Goal: Task Accomplishment & Management: Use online tool/utility

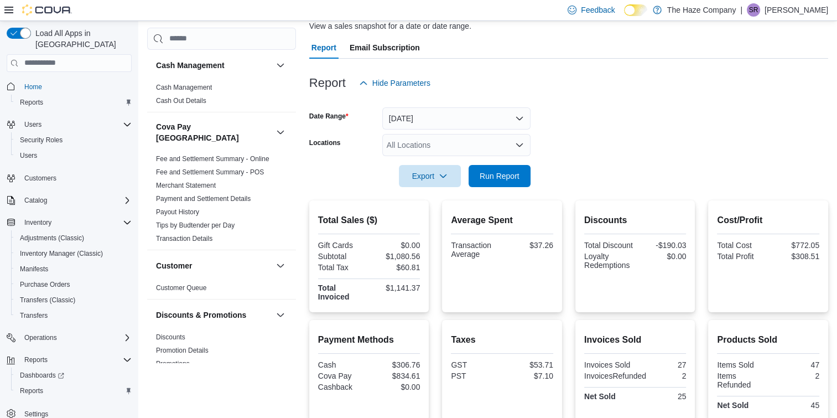
scroll to position [76, 0]
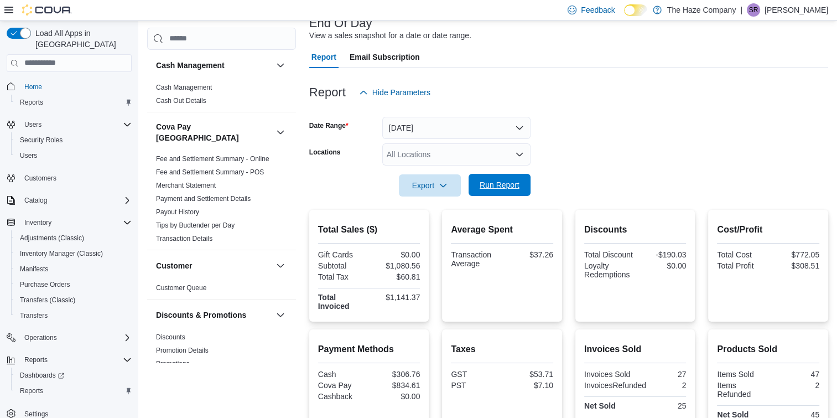
click at [494, 184] on span "Run Report" at bounding box center [500, 184] width 40 height 11
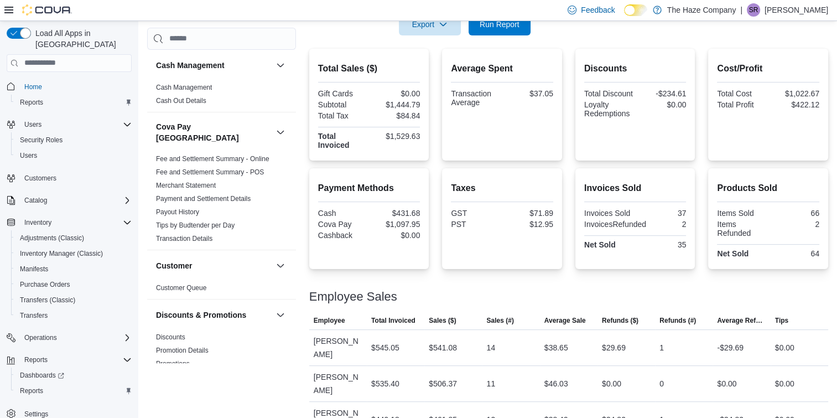
scroll to position [251, 0]
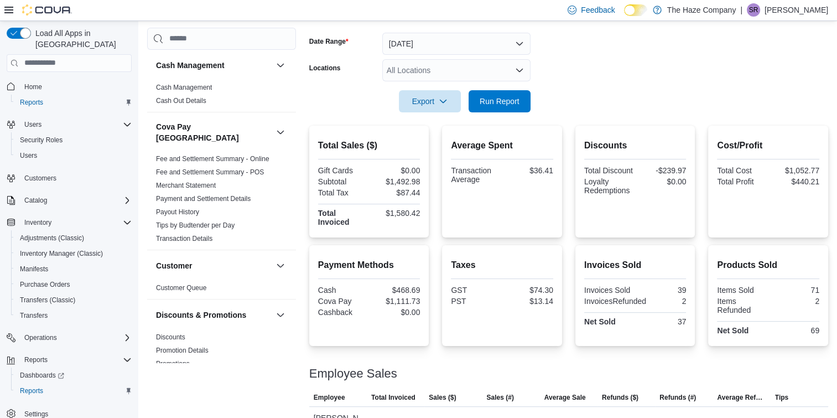
scroll to position [251, 0]
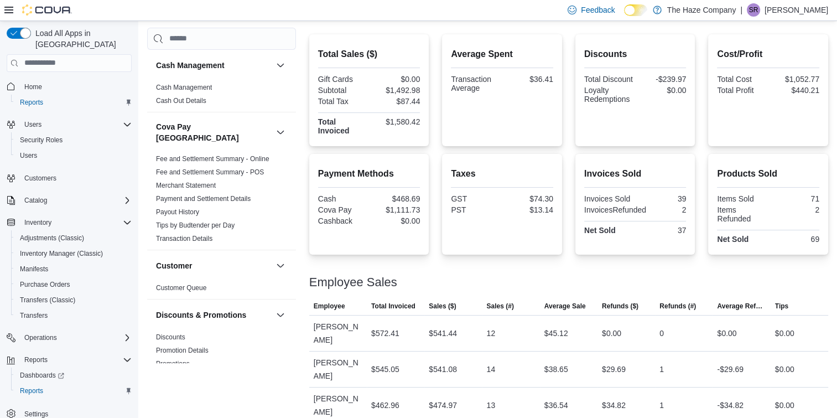
click at [585, 42] on div "Discounts Total Discount -$239.97 Loyalty Redemptions $0.00" at bounding box center [635, 90] width 120 height 112
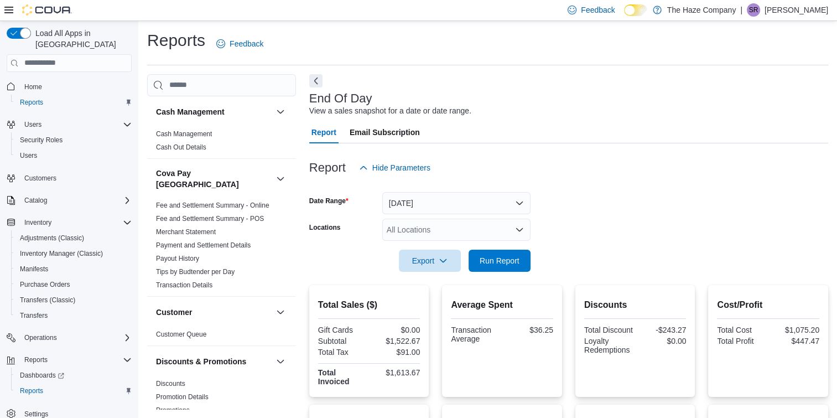
scroll to position [251, 0]
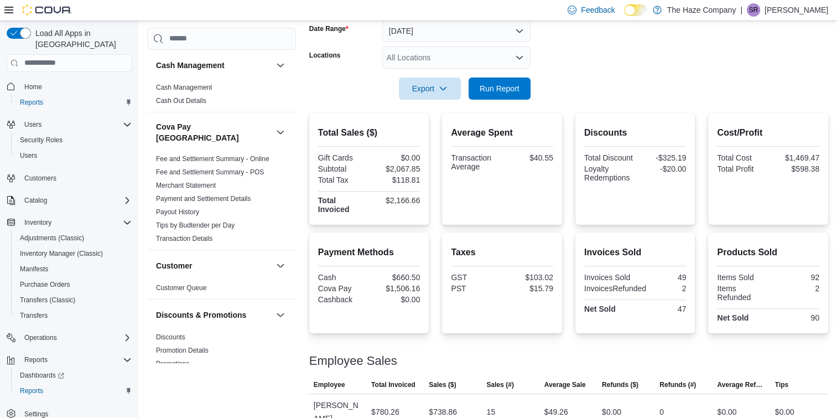
scroll to position [287, 0]
